Goal: Check status: Check status

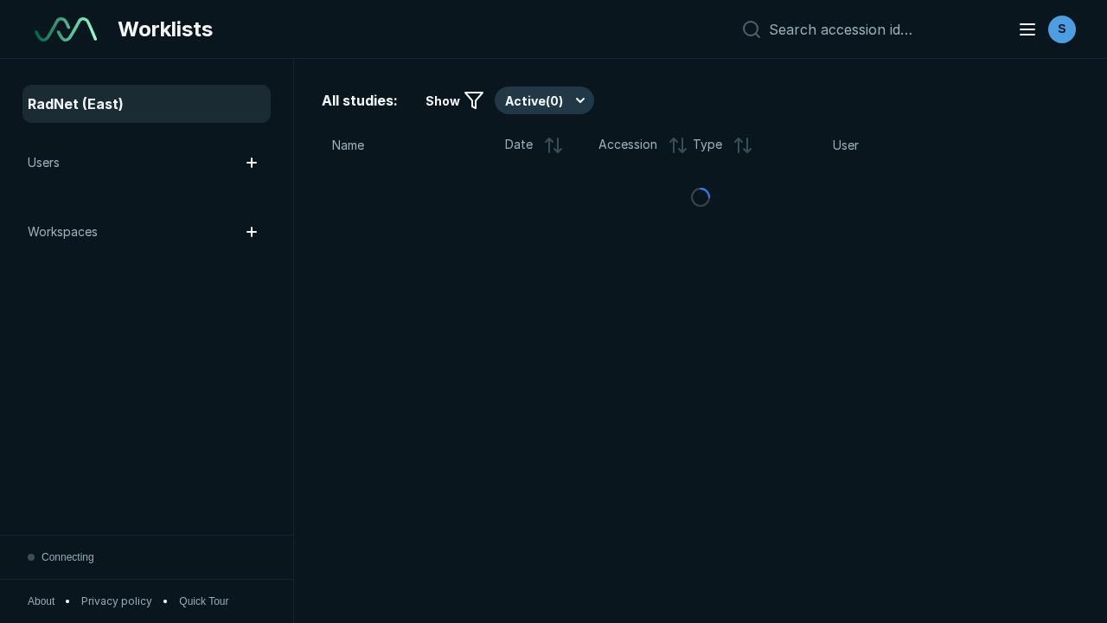
scroll to position [4725, 7207]
